Goal: Communication & Community: Answer question/provide support

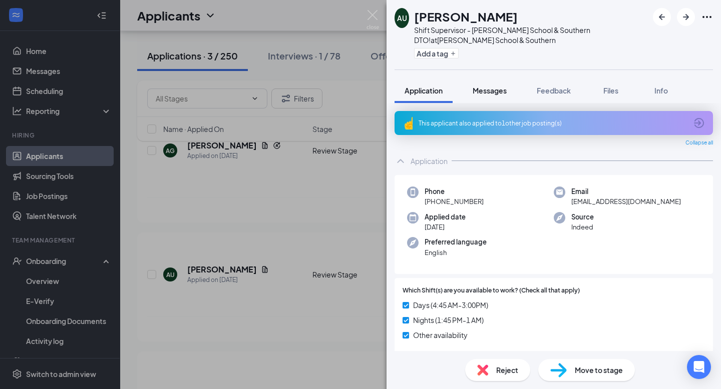
click at [482, 95] on div "Messages" at bounding box center [490, 91] width 34 height 10
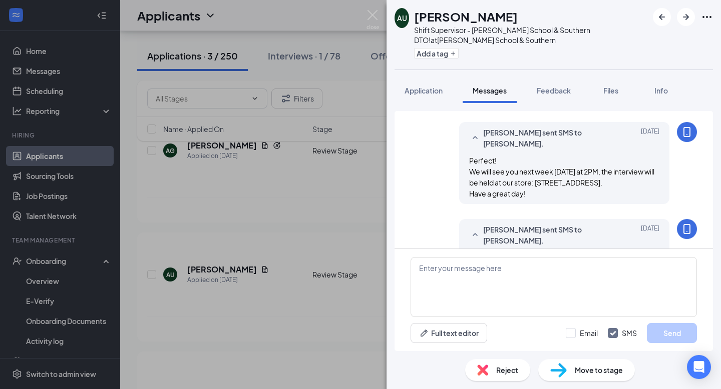
scroll to position [509, 0]
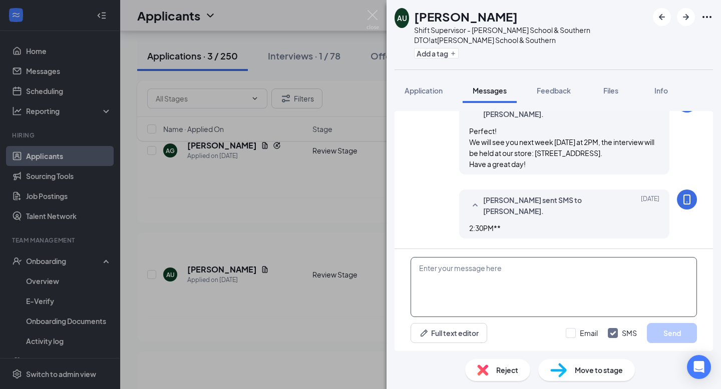
click at [430, 273] on textarea at bounding box center [553, 287] width 286 height 60
click at [370, 21] on img at bounding box center [372, 20] width 13 height 20
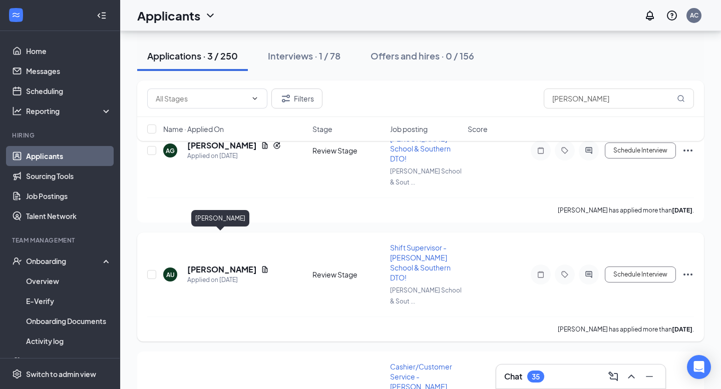
click at [235, 264] on h5 "[PERSON_NAME]" at bounding box center [222, 269] width 70 height 11
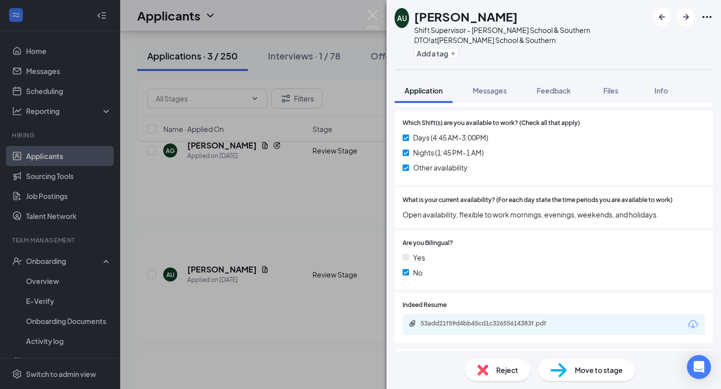
scroll to position [169, 0]
click at [466, 322] on div "53add21f59d4bb45cd1c32655614383f.pdf" at bounding box center [490, 323] width 140 height 8
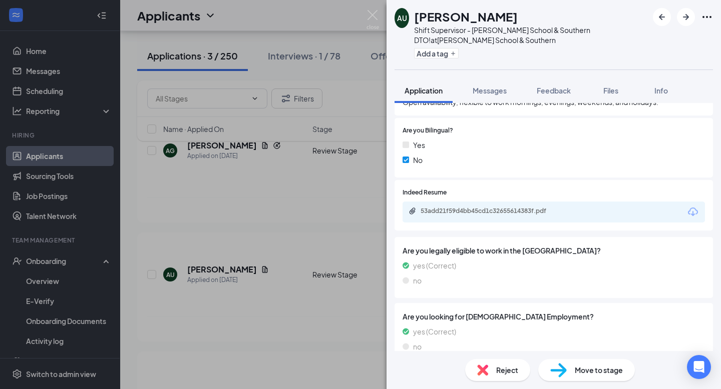
scroll to position [282, 0]
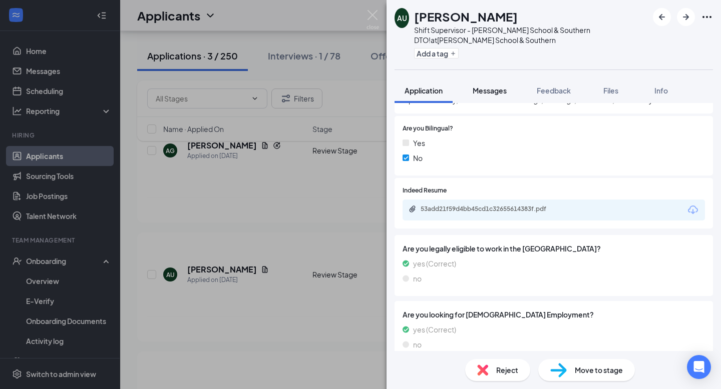
click at [494, 92] on span "Messages" at bounding box center [490, 90] width 34 height 9
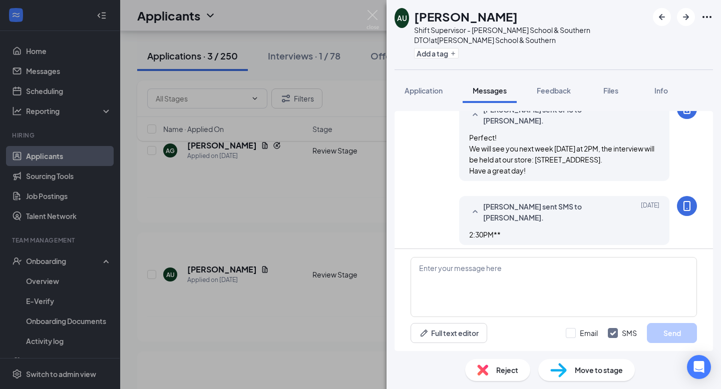
scroll to position [509, 0]
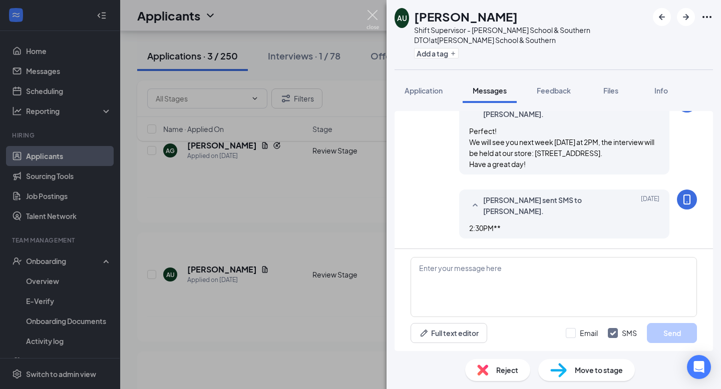
click at [369, 15] on img at bounding box center [372, 20] width 13 height 20
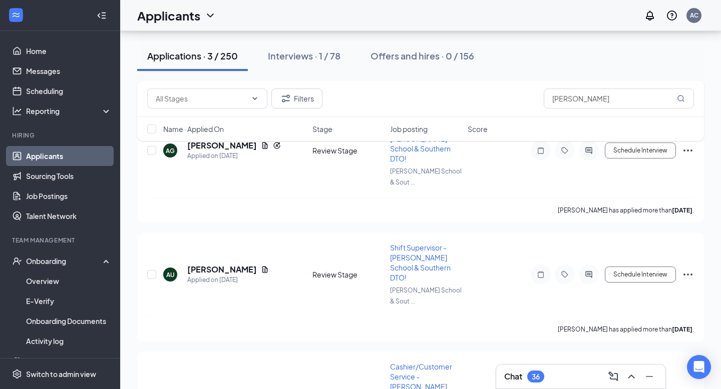
click at [550, 379] on div "Chat 36" at bounding box center [580, 377] width 153 height 16
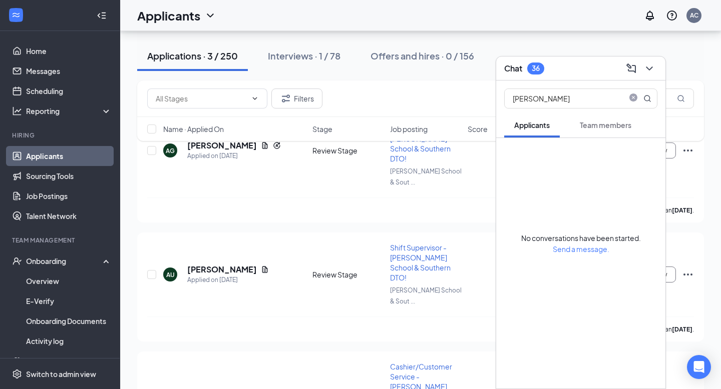
click at [607, 126] on span "Team members" at bounding box center [606, 125] width 52 height 9
click at [561, 99] on input "[PERSON_NAME]" at bounding box center [564, 98] width 119 height 19
click at [632, 98] on icon "close-circle" at bounding box center [633, 99] width 8 height 8
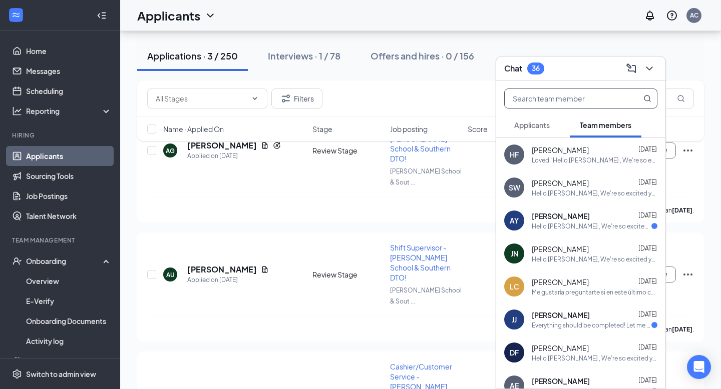
click at [528, 127] on span "Applicants" at bounding box center [532, 125] width 36 height 9
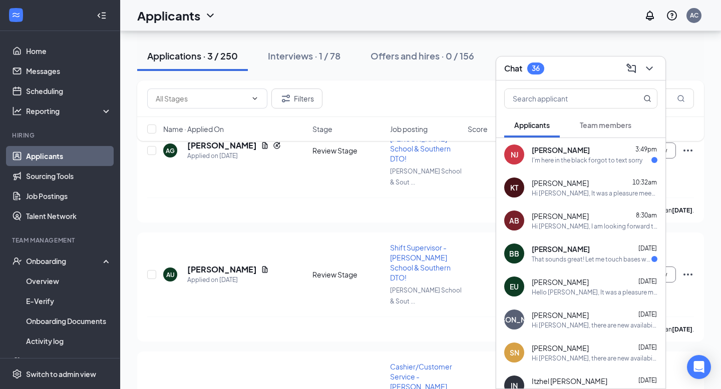
click at [594, 124] on span "Team members" at bounding box center [606, 125] width 52 height 9
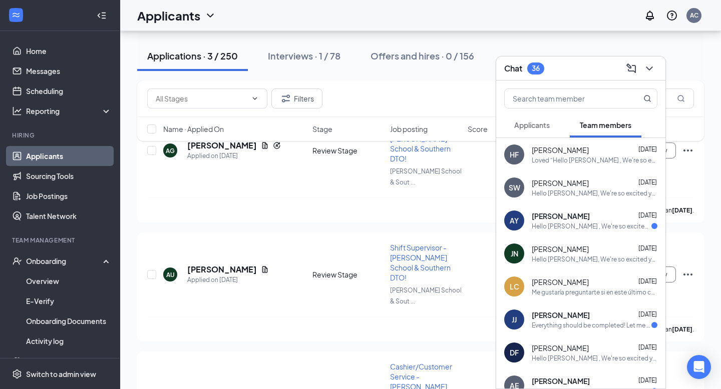
click at [545, 125] on span "Applicants" at bounding box center [532, 125] width 36 height 9
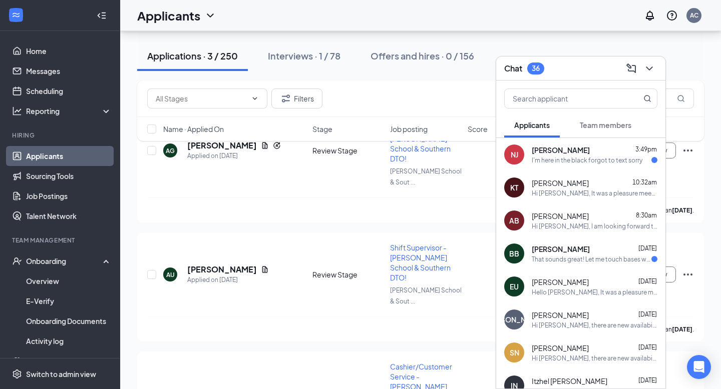
click at [557, 152] on span "[PERSON_NAME]" at bounding box center [561, 150] width 58 height 10
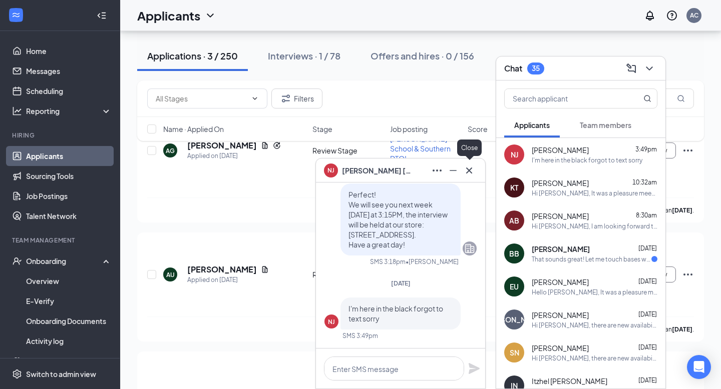
click at [472, 170] on icon "Cross" at bounding box center [469, 171] width 12 height 12
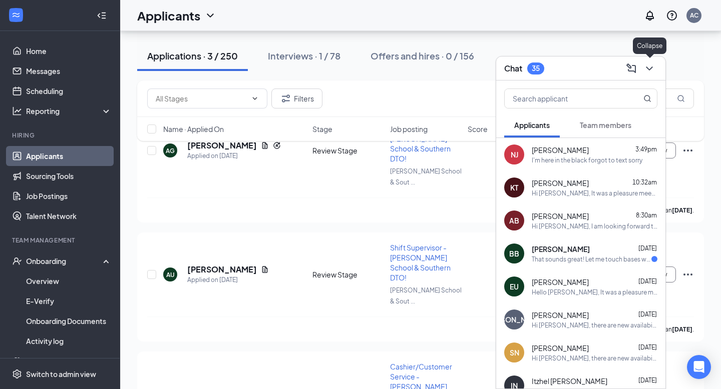
click at [650, 61] on button at bounding box center [649, 69] width 16 height 16
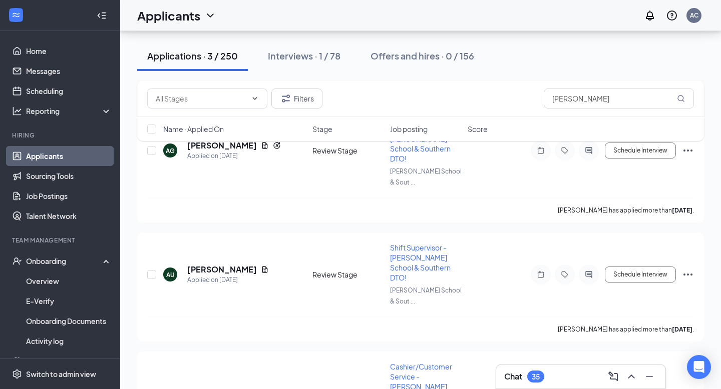
click at [546, 383] on div "Chat 35" at bounding box center [580, 377] width 153 height 16
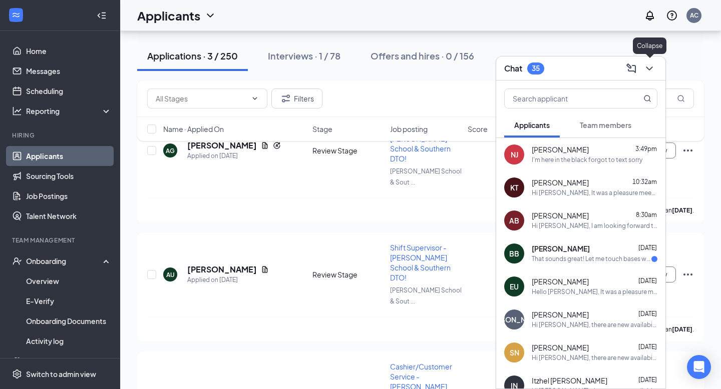
click at [655, 71] on icon "ChevronDown" at bounding box center [649, 69] width 12 height 12
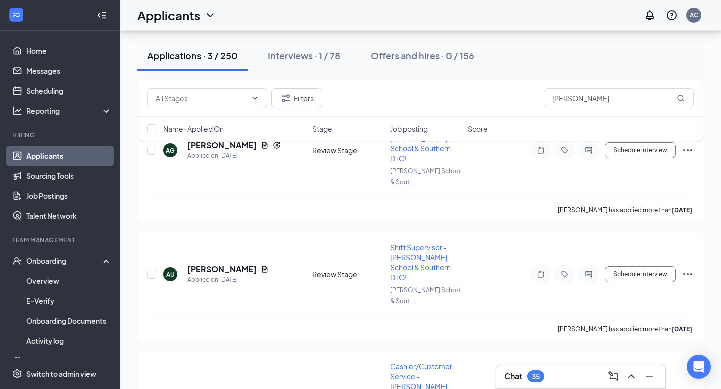
click at [543, 377] on div "35" at bounding box center [535, 377] width 17 height 12
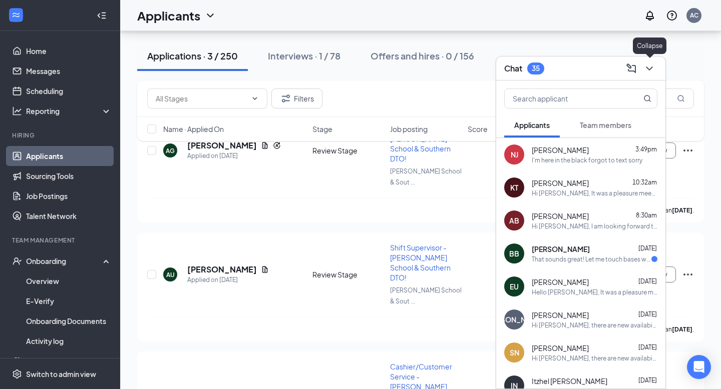
click at [649, 73] on icon "ChevronDown" at bounding box center [649, 69] width 12 height 12
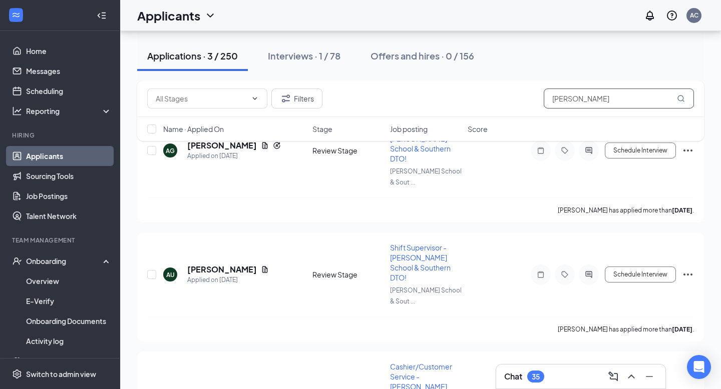
click at [607, 100] on input "[PERSON_NAME]" at bounding box center [619, 99] width 150 height 20
drag, startPoint x: 607, startPoint y: 100, endPoint x: 525, endPoint y: 102, distance: 82.1
click at [525, 102] on div "Filters [PERSON_NAME]" at bounding box center [420, 99] width 547 height 20
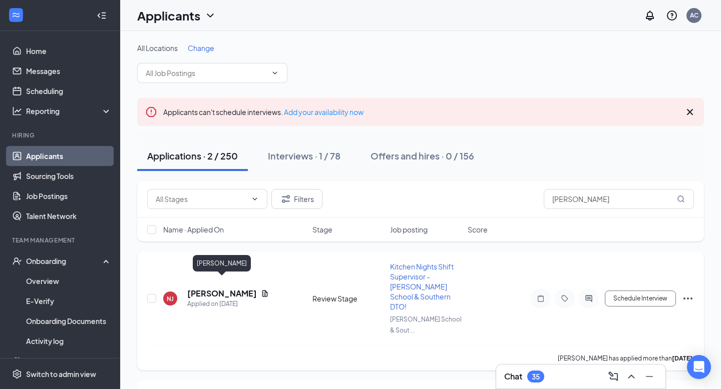
click at [221, 288] on h5 "[PERSON_NAME]" at bounding box center [222, 293] width 70 height 11
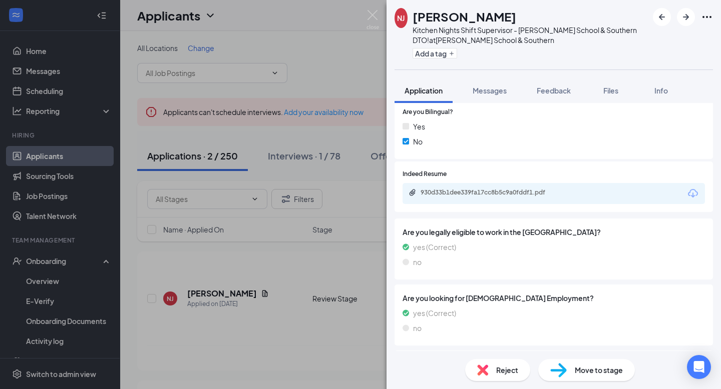
scroll to position [272, 0]
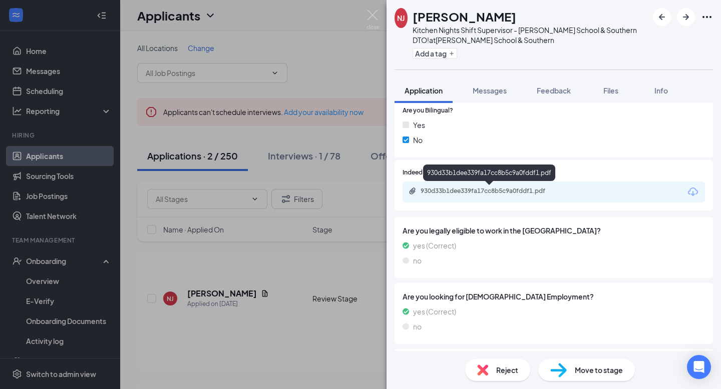
click at [427, 191] on div "930d33b1dee339fa17cc8b5c9a0fddf1.pdf" at bounding box center [490, 191] width 140 height 8
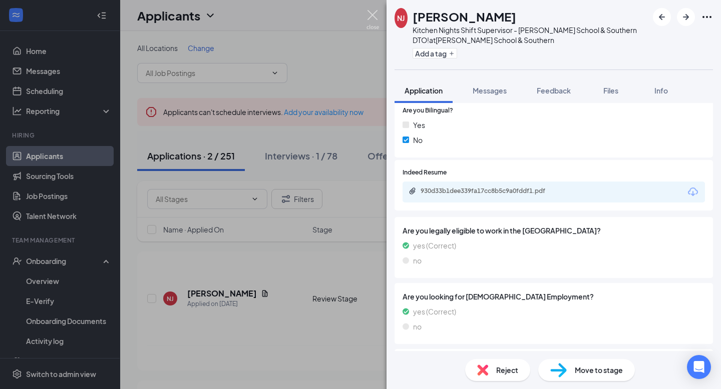
click at [375, 20] on img at bounding box center [372, 20] width 13 height 20
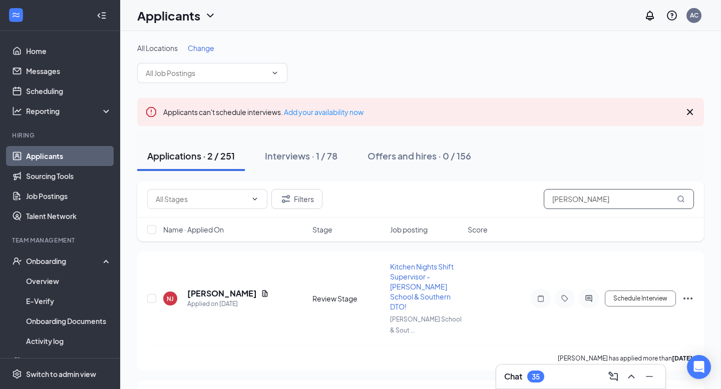
click at [605, 195] on input "[PERSON_NAME]" at bounding box center [619, 199] width 150 height 20
type input "n"
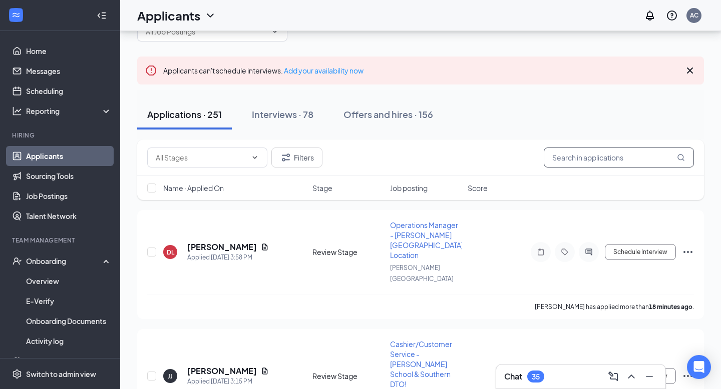
scroll to position [44, 0]
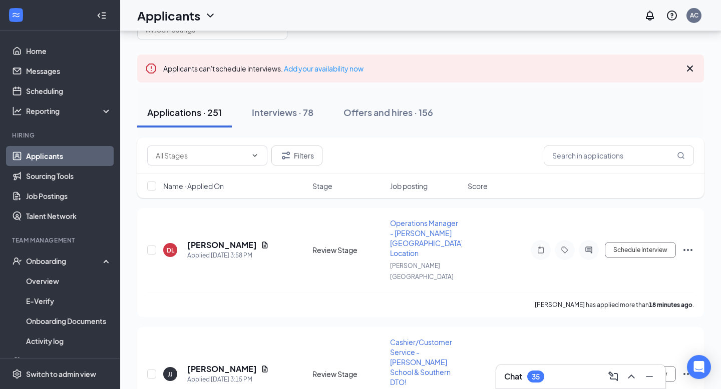
click at [565, 380] on div "Chat 35" at bounding box center [580, 377] width 153 height 16
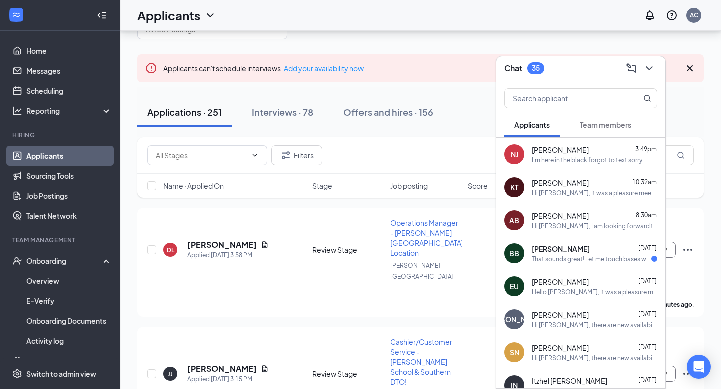
click at [545, 159] on div "I'm here in the black forgot to text sorry" at bounding box center [587, 160] width 111 height 9
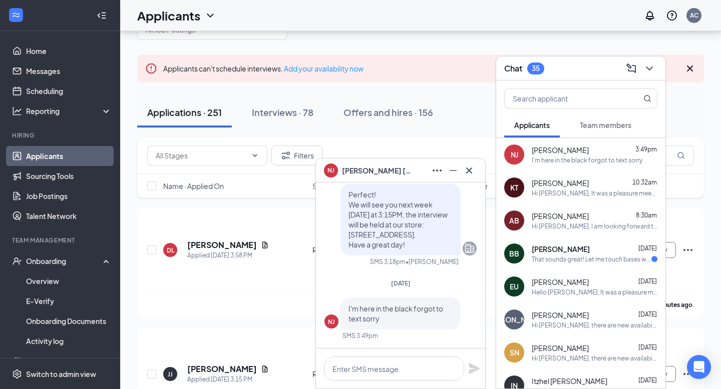
click at [466, 172] on icon "Cross" at bounding box center [469, 171] width 12 height 12
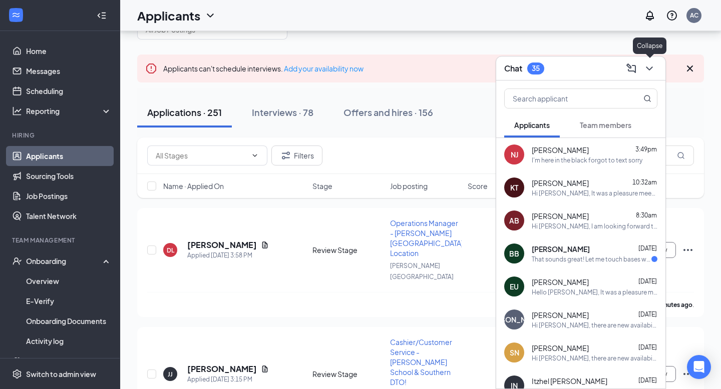
click at [648, 66] on icon "ChevronDown" at bounding box center [649, 69] width 12 height 12
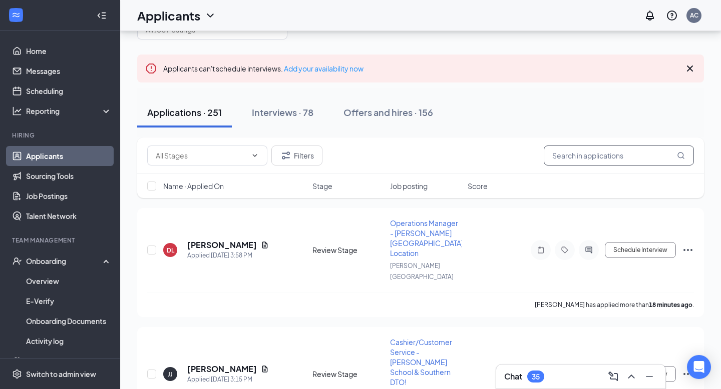
click at [630, 158] on input "text" at bounding box center [619, 156] width 150 height 20
click at [558, 369] on div "Chat 35" at bounding box center [580, 377] width 153 height 16
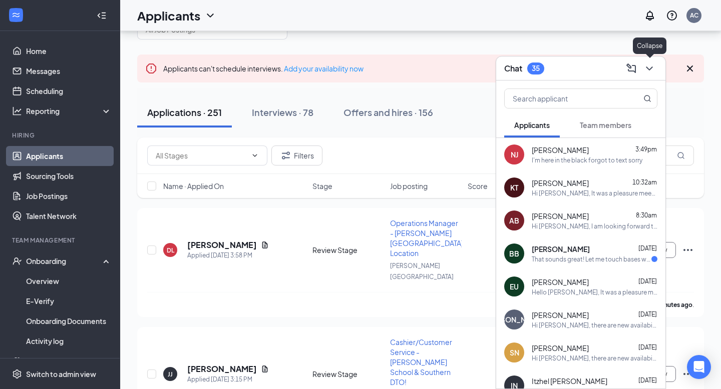
click at [645, 66] on icon "ChevronDown" at bounding box center [649, 69] width 12 height 12
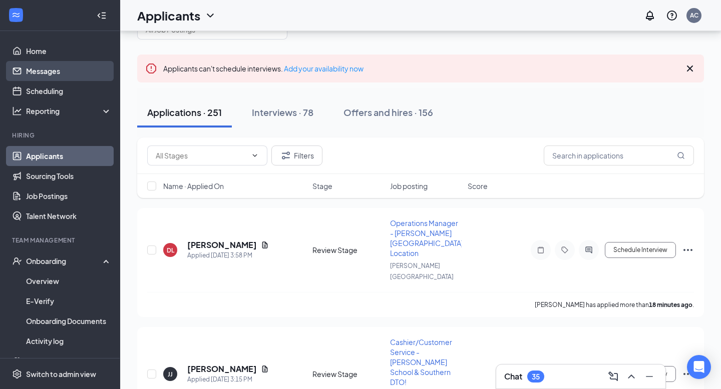
click at [54, 67] on link "Messages" at bounding box center [69, 71] width 86 height 20
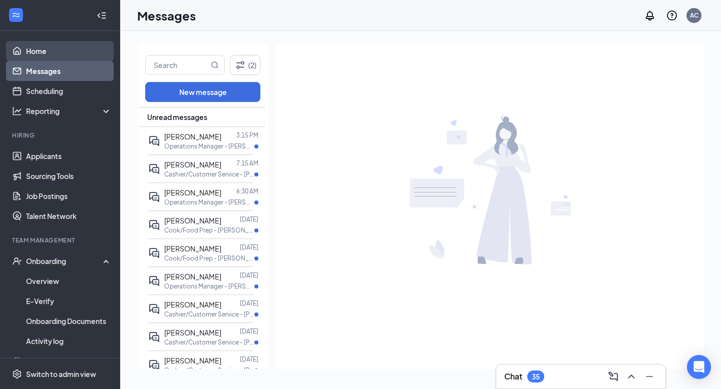
click at [52, 49] on link "Home" at bounding box center [69, 51] width 86 height 20
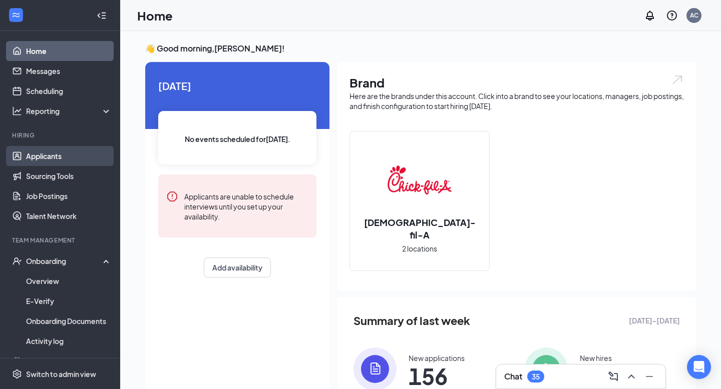
click at [66, 159] on link "Applicants" at bounding box center [69, 156] width 86 height 20
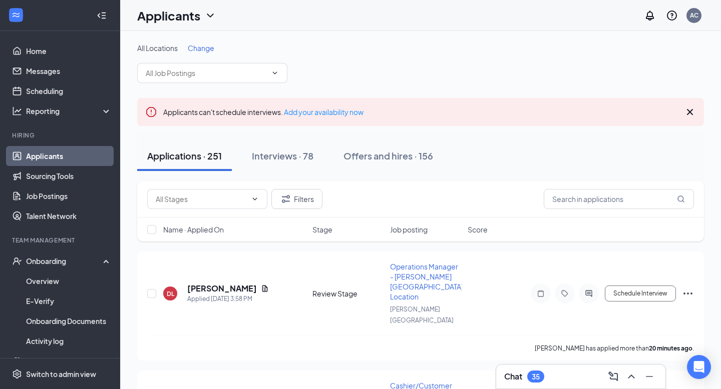
click at [533, 371] on div "35" at bounding box center [535, 377] width 17 height 12
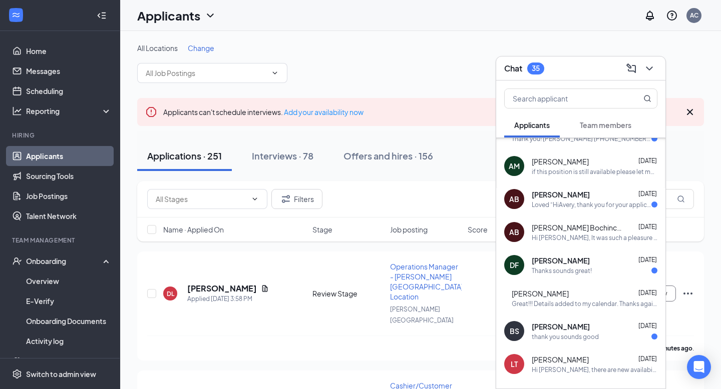
scroll to position [1082, 0]
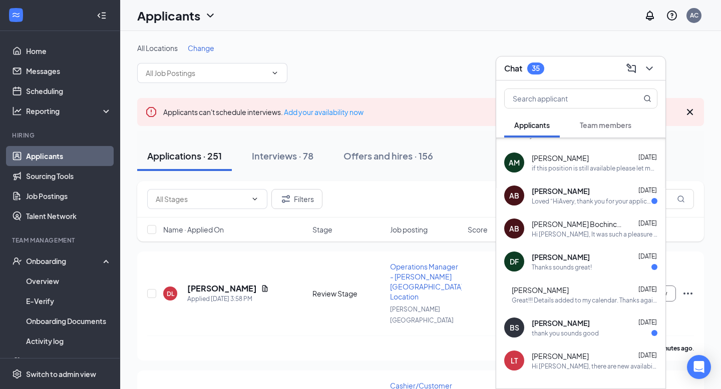
click at [581, 297] on div "Great!!! Details added to my calendar. Thanks again, [PERSON_NAME]" at bounding box center [585, 300] width 146 height 9
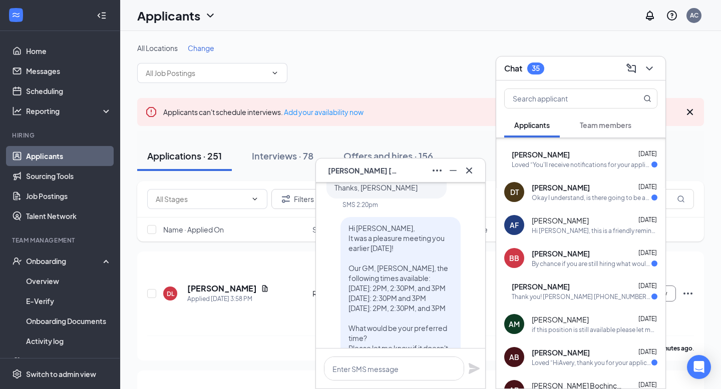
scroll to position [928, 0]
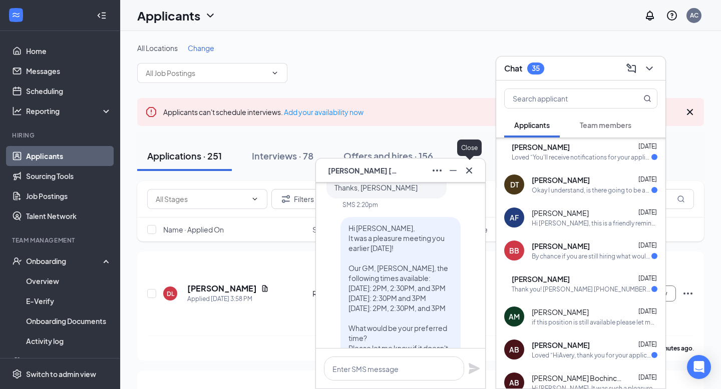
click at [469, 167] on icon "Cross" at bounding box center [469, 171] width 12 height 12
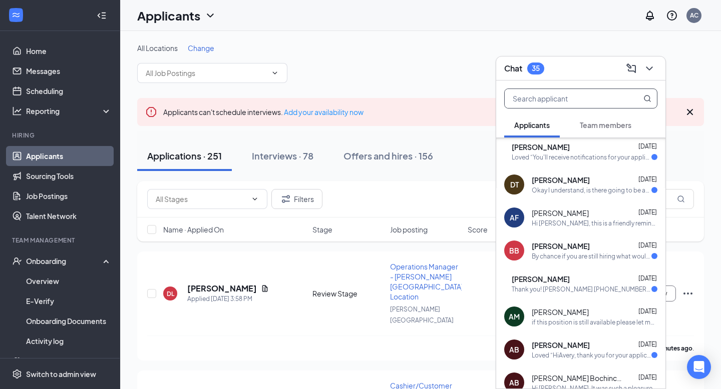
click at [578, 98] on input "text" at bounding box center [564, 98] width 119 height 19
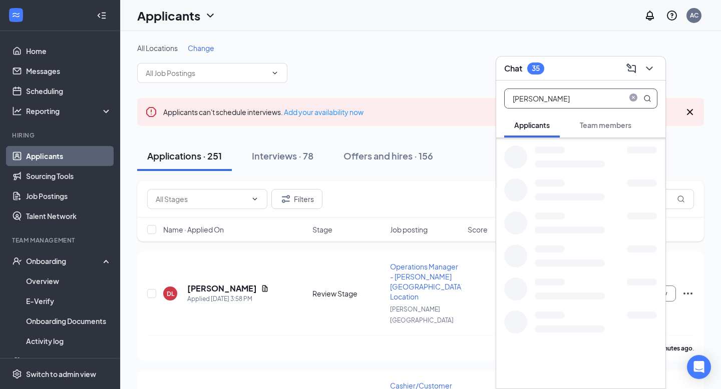
scroll to position [0, 0]
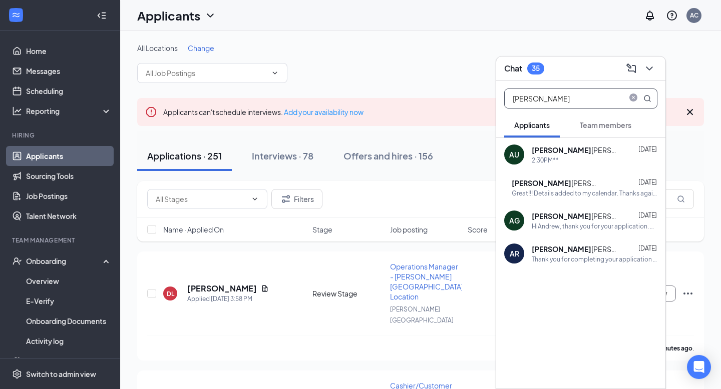
type input "[PERSON_NAME]"
click at [565, 161] on div "2:30PM**" at bounding box center [595, 160] width 126 height 9
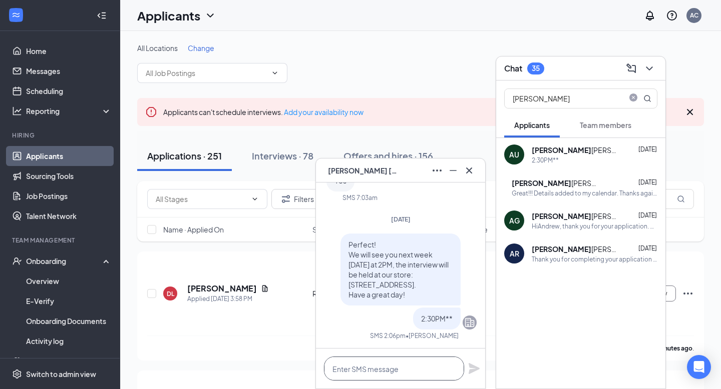
click at [343, 372] on textarea at bounding box center [394, 369] width 140 height 24
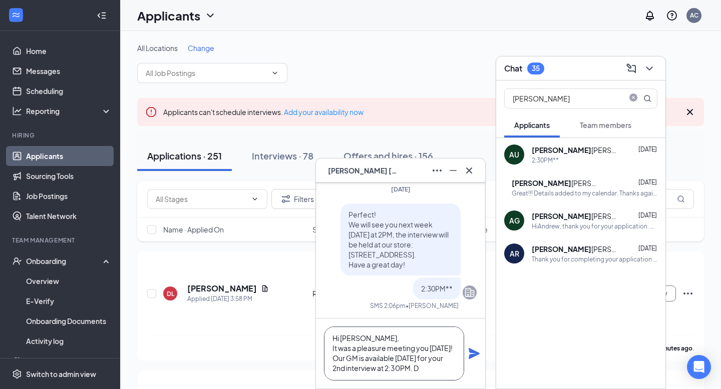
scroll to position [11, 0]
click at [438, 371] on textarea "Hi [PERSON_NAME], It was a pleasure meeting you [DATE]! Our GM is available [DA…" at bounding box center [394, 354] width 140 height 54
type textarea "Hi [PERSON_NAME], It was a pleasure meeting you [DATE]! Our GM is available [DA…"
click at [472, 353] on icon "Plane" at bounding box center [474, 353] width 11 height 11
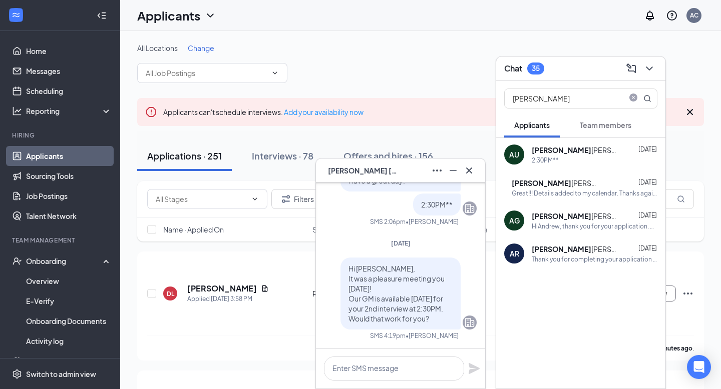
scroll to position [0, 0]
click at [469, 171] on icon "Cross" at bounding box center [469, 170] width 6 height 6
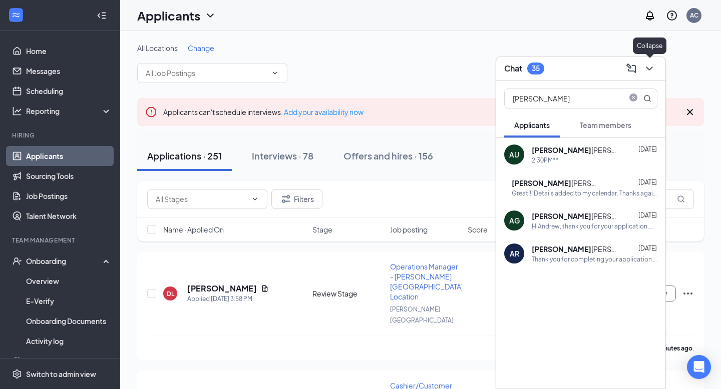
click at [652, 71] on icon "ChevronDown" at bounding box center [649, 69] width 12 height 12
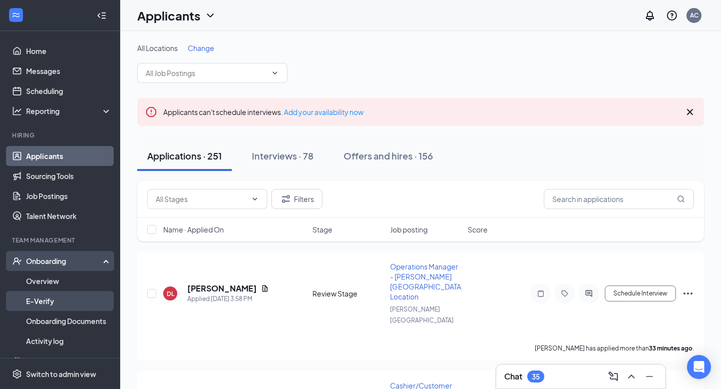
scroll to position [57, 0]
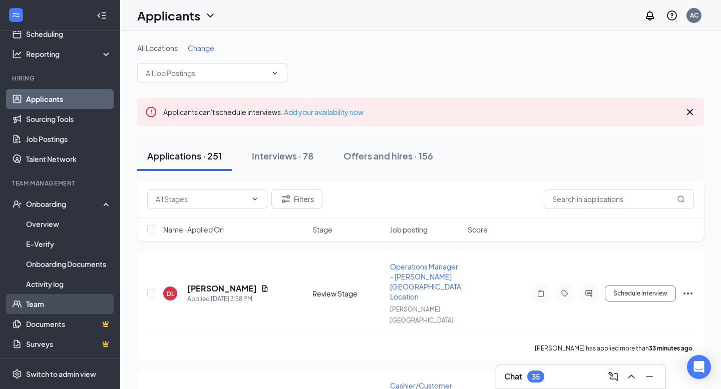
click at [63, 306] on link "Team" at bounding box center [69, 304] width 86 height 20
